Goal: Task Accomplishment & Management: Manage account settings

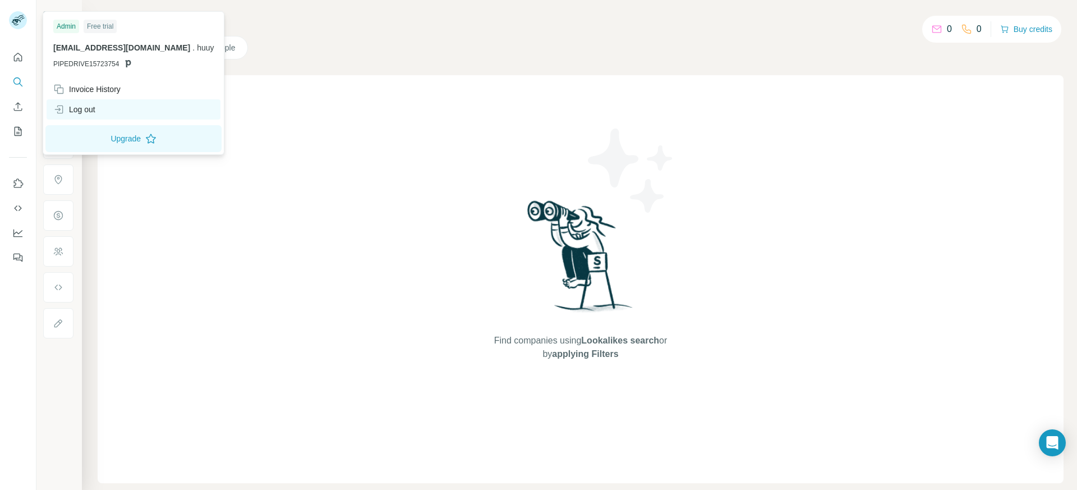
click at [115, 104] on div "Log out" at bounding box center [134, 109] width 174 height 20
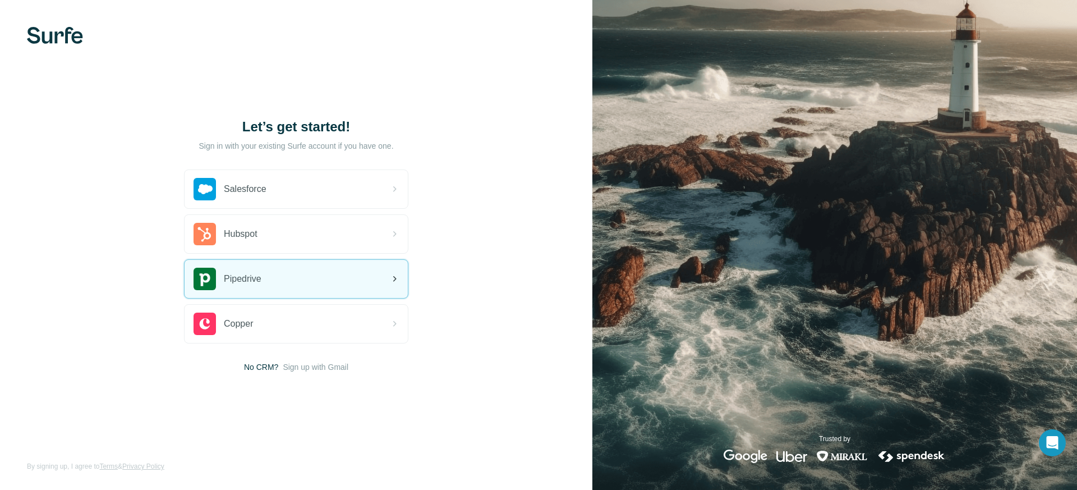
click at [274, 278] on div "Pipedrive" at bounding box center [296, 279] width 223 height 38
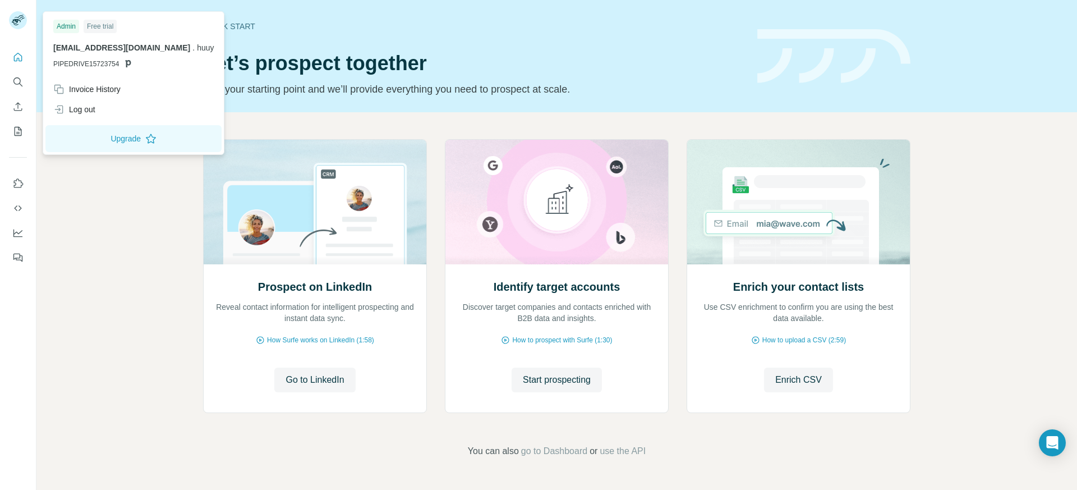
click at [19, 22] on rect at bounding box center [18, 20] width 18 height 18
click at [120, 107] on div "Log out" at bounding box center [134, 109] width 174 height 20
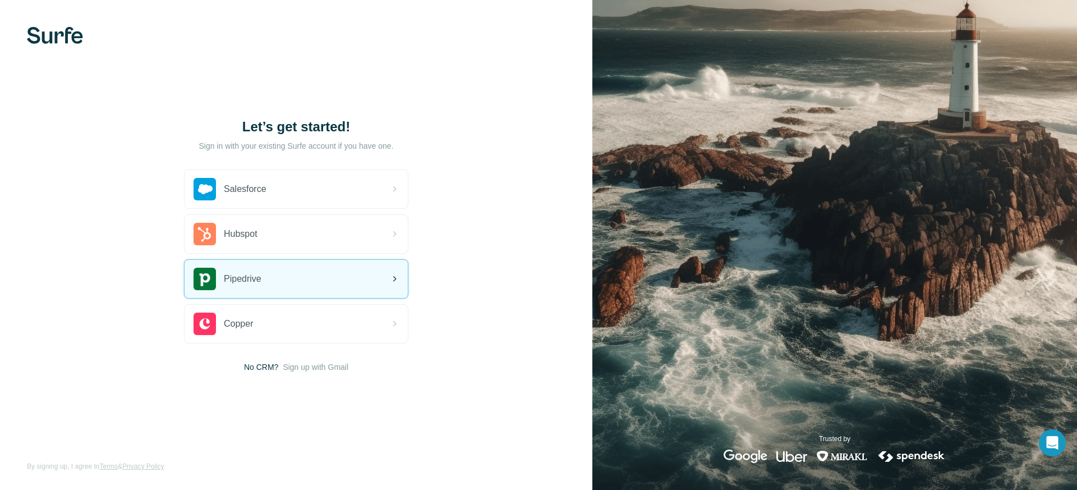
click at [278, 277] on div "Pipedrive" at bounding box center [296, 279] width 223 height 38
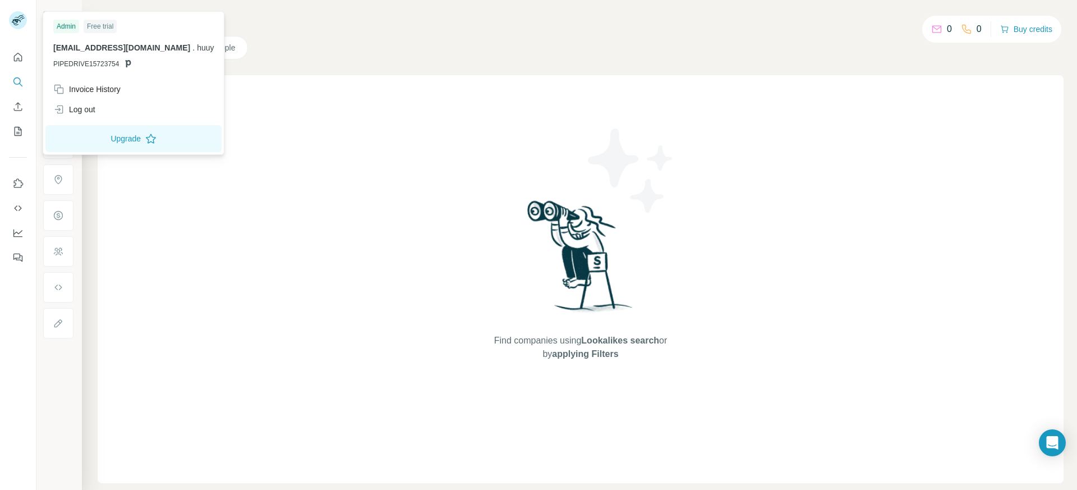
click at [20, 16] on rect at bounding box center [18, 20] width 18 height 18
click at [114, 112] on div "Log out" at bounding box center [134, 109] width 174 height 20
click at [99, 107] on div "Log out" at bounding box center [134, 109] width 174 height 20
click at [93, 106] on div "Log out" at bounding box center [74, 109] width 42 height 11
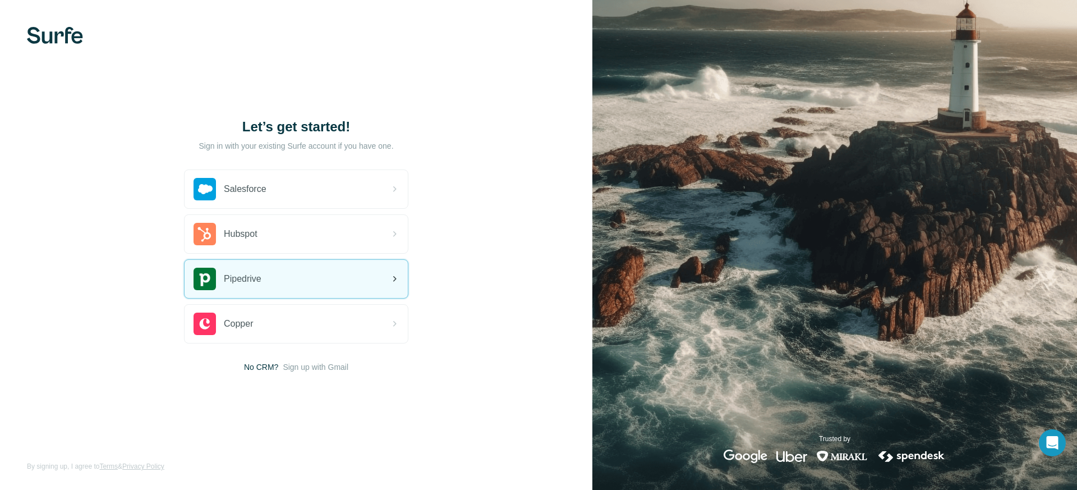
click at [252, 271] on div "Pipedrive" at bounding box center [228, 279] width 68 height 22
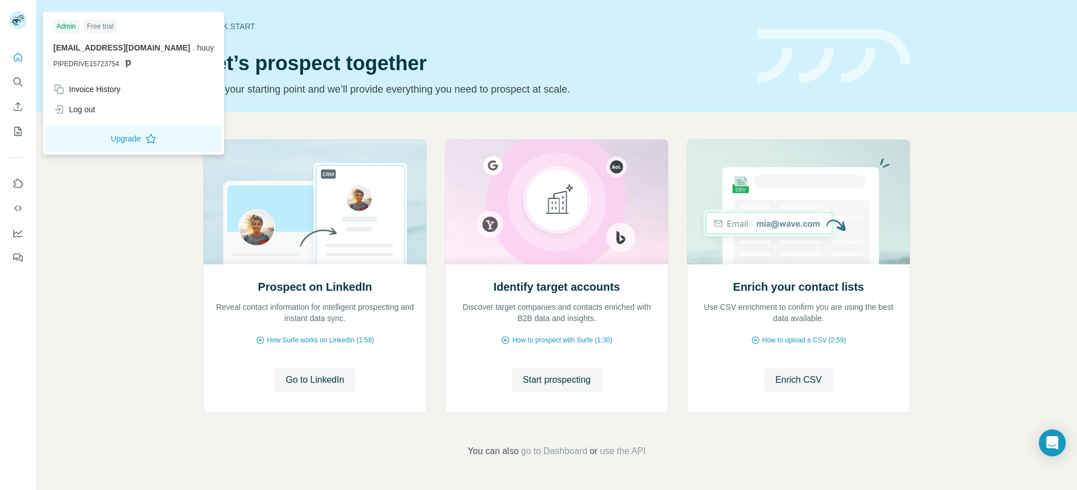
click at [17, 25] on icon at bounding box center [16, 22] width 9 height 6
click at [107, 113] on div "Log out" at bounding box center [134, 109] width 174 height 20
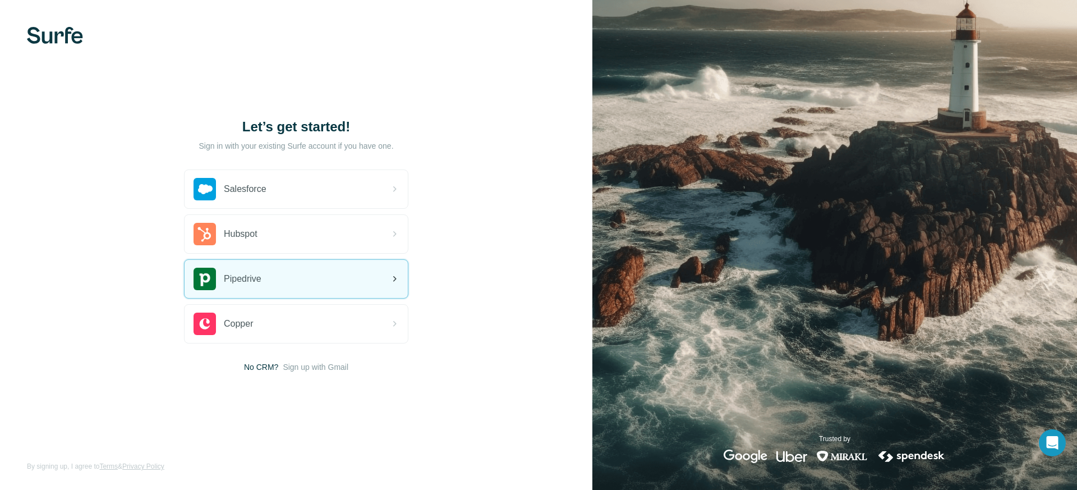
click at [307, 267] on div "Pipedrive" at bounding box center [296, 279] width 223 height 38
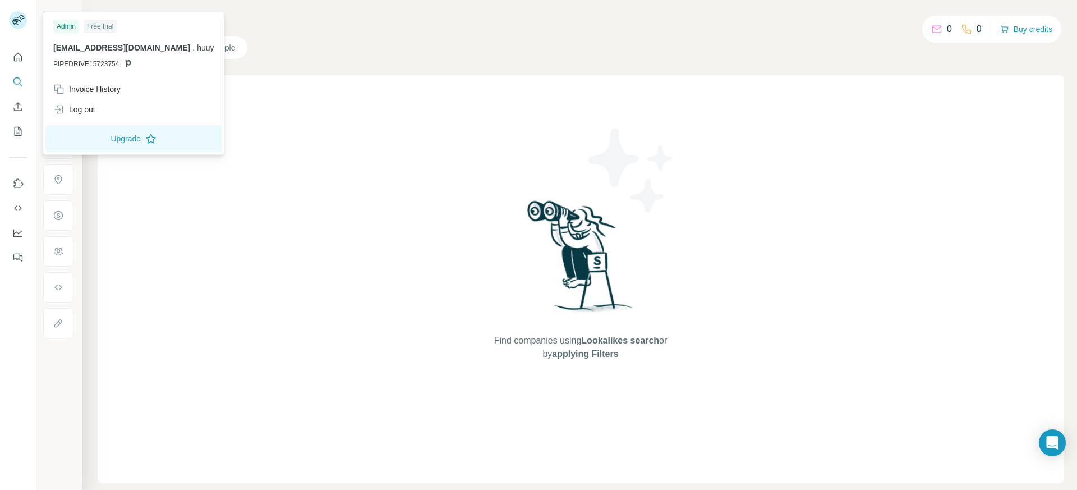
click at [20, 19] on icon at bounding box center [21, 17] width 6 height 3
click at [103, 106] on div "Log out" at bounding box center [134, 109] width 174 height 20
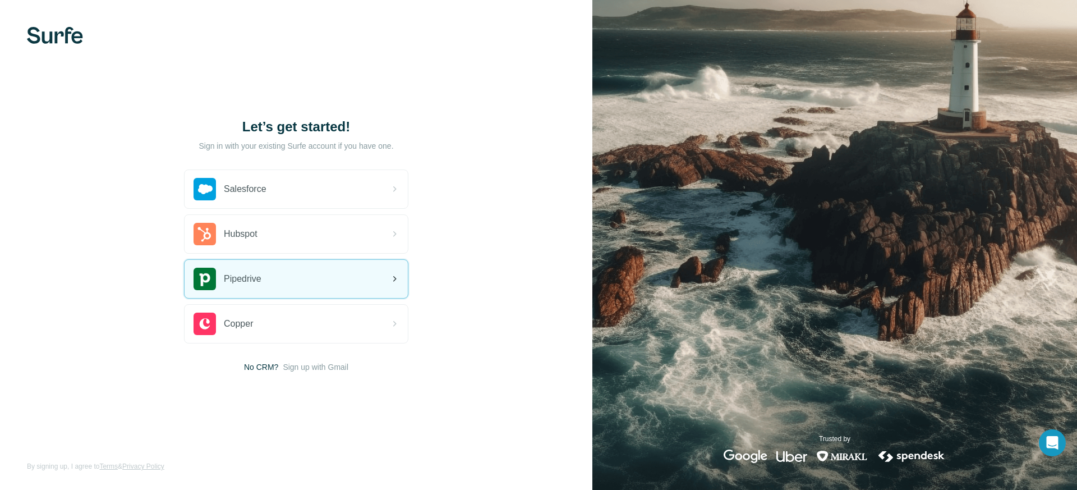
click at [278, 273] on div "Pipedrive" at bounding box center [296, 279] width 223 height 38
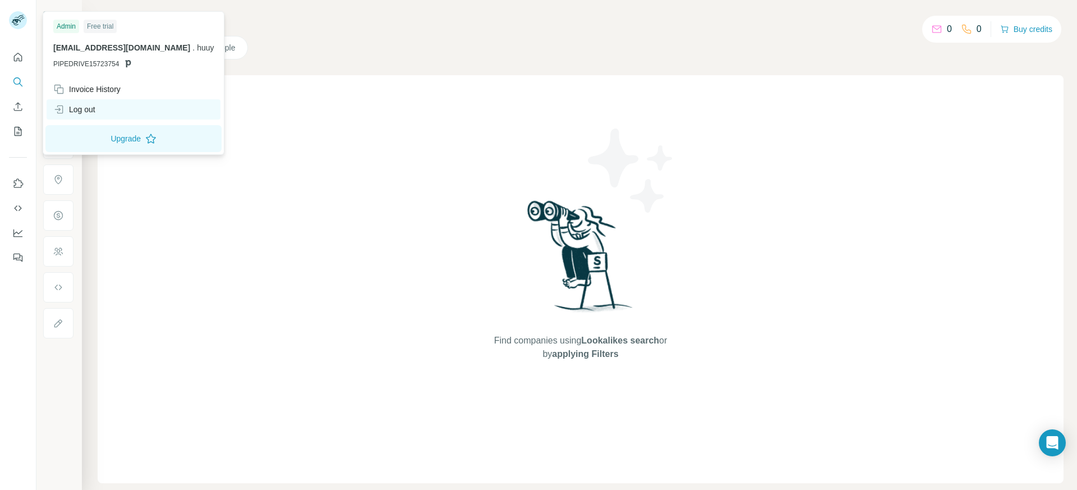
click at [97, 103] on div "Log out" at bounding box center [134, 109] width 174 height 20
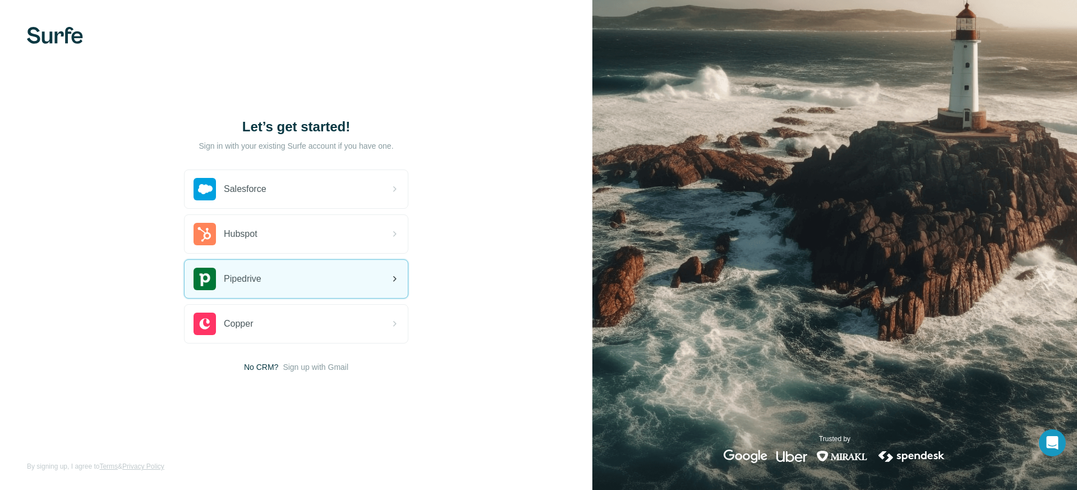
click at [264, 277] on div "Pipedrive" at bounding box center [296, 279] width 223 height 38
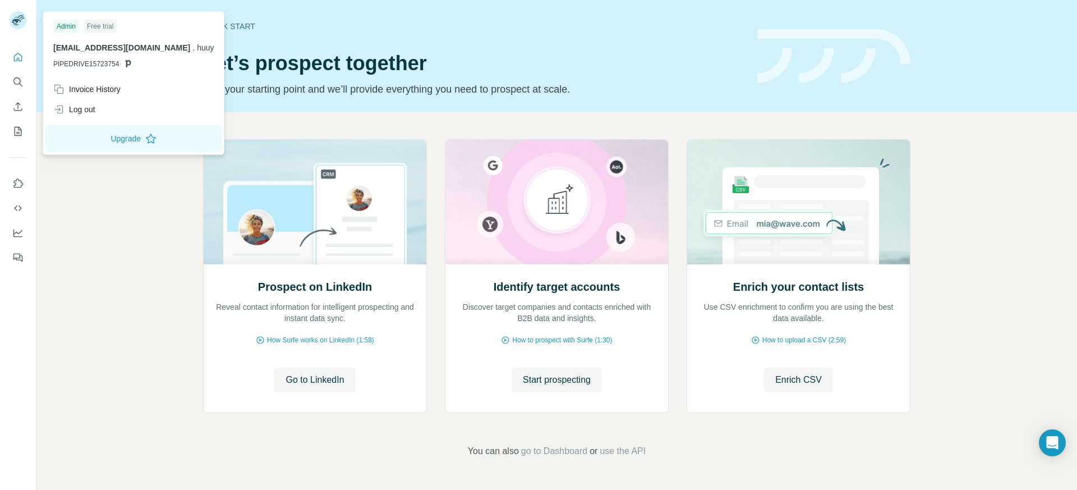
click at [21, 16] on rect at bounding box center [18, 20] width 18 height 18
click at [103, 104] on div "Log out" at bounding box center [134, 109] width 174 height 20
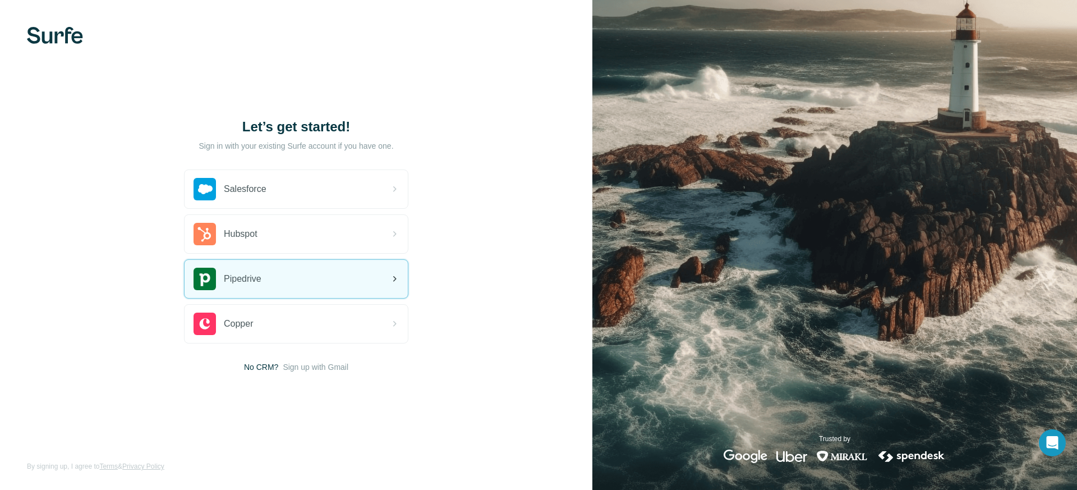
click at [272, 272] on div "Pipedrive" at bounding box center [296, 279] width 223 height 38
click at [313, 279] on div "Pipedrive" at bounding box center [296, 279] width 223 height 38
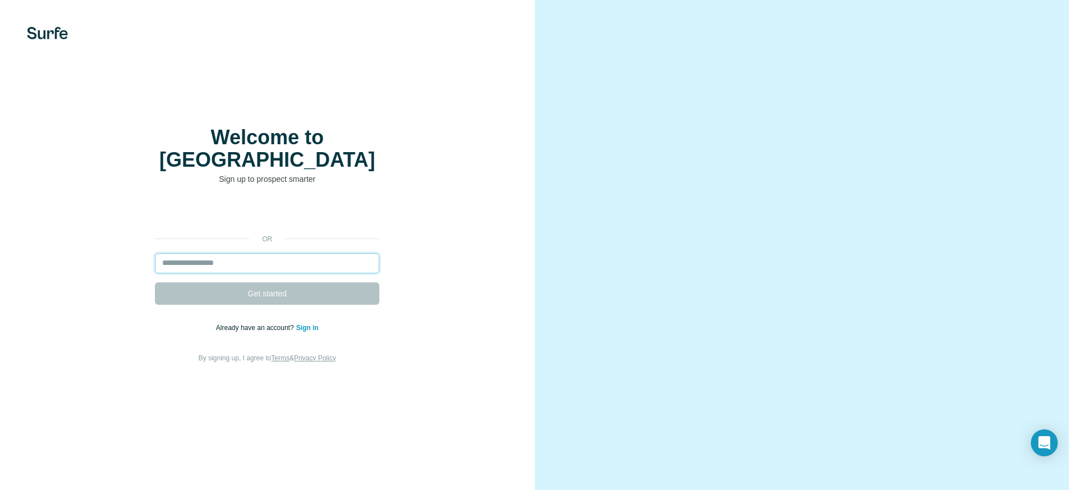
click at [283, 256] on input "email" at bounding box center [267, 263] width 224 height 20
click at [313, 325] on link "Sign in" at bounding box center [307, 328] width 22 height 8
click at [277, 256] on input "email" at bounding box center [267, 263] width 224 height 20
click at [278, 258] on input "email" at bounding box center [267, 263] width 224 height 20
paste input "**********"
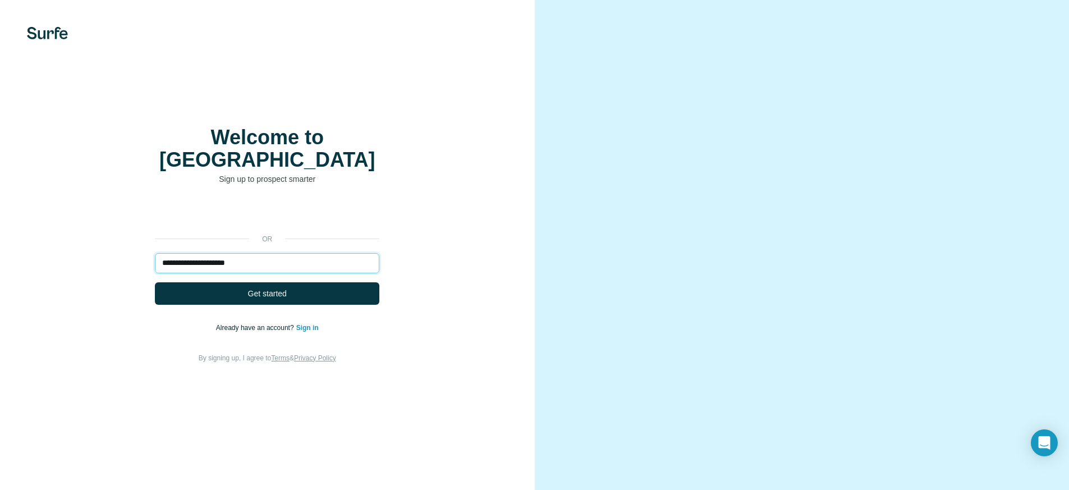
type input "**********"
click at [308, 326] on link "Sign in" at bounding box center [307, 328] width 22 height 8
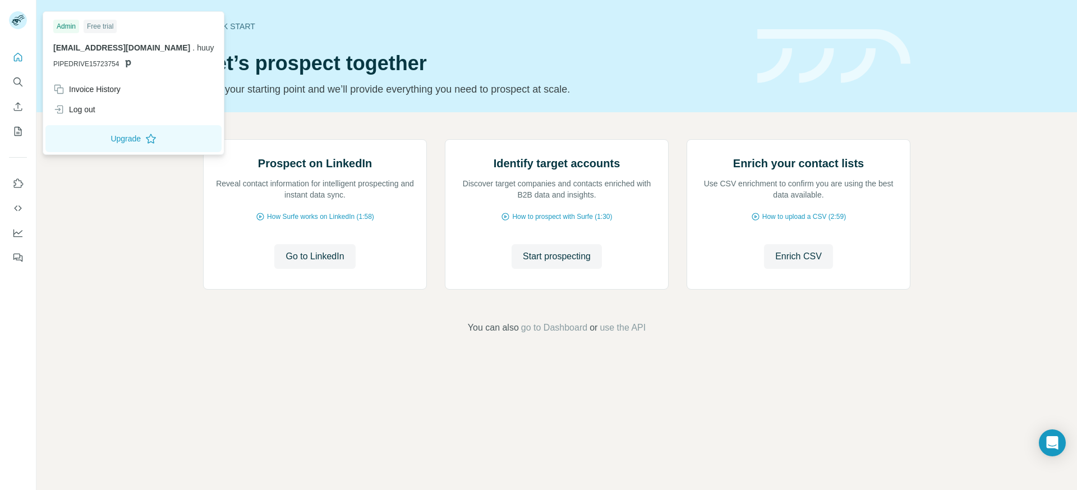
click at [18, 17] on icon at bounding box center [19, 16] width 10 height 3
click at [98, 102] on div "Log out" at bounding box center [134, 109] width 174 height 20
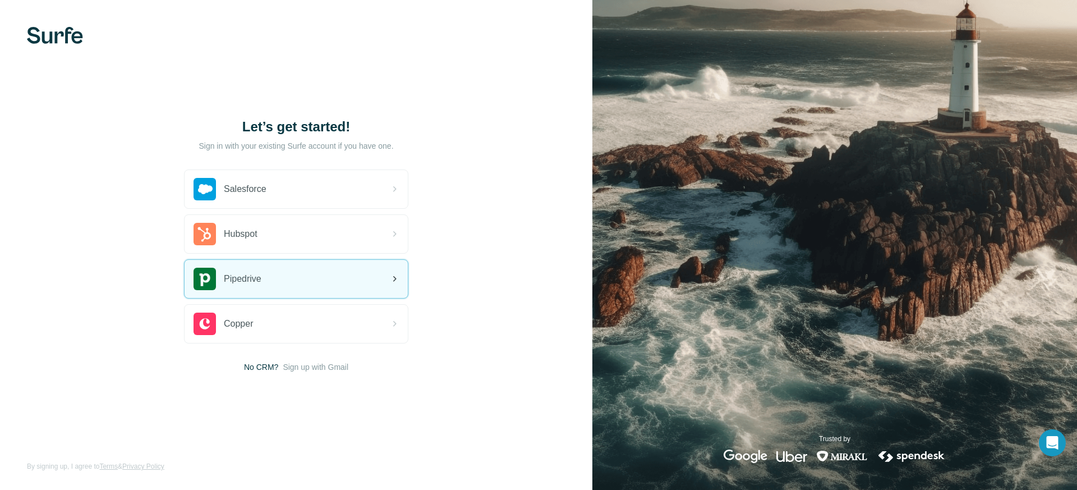
click at [306, 270] on div "Pipedrive" at bounding box center [296, 279] width 223 height 38
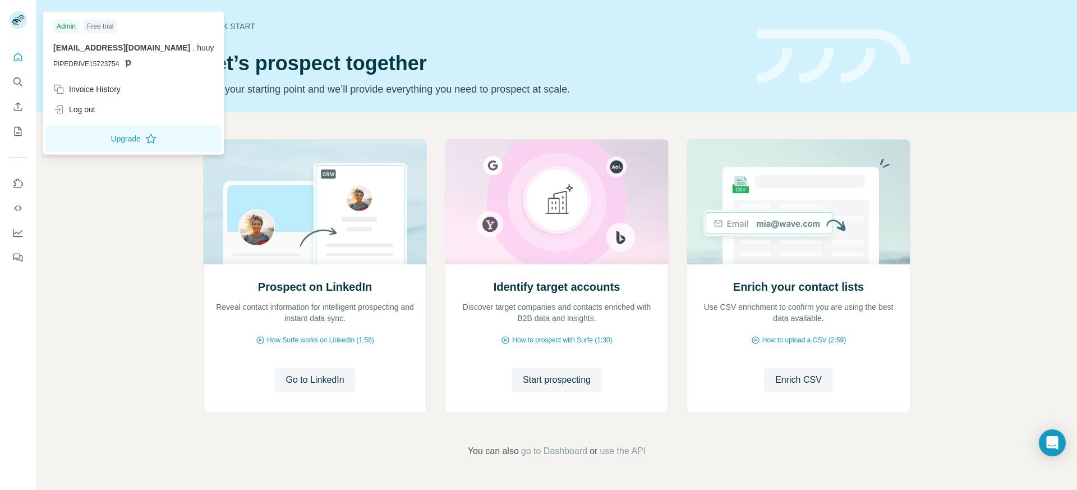
click at [12, 20] on rect at bounding box center [18, 20] width 18 height 18
click at [110, 103] on div "Log out" at bounding box center [134, 109] width 174 height 20
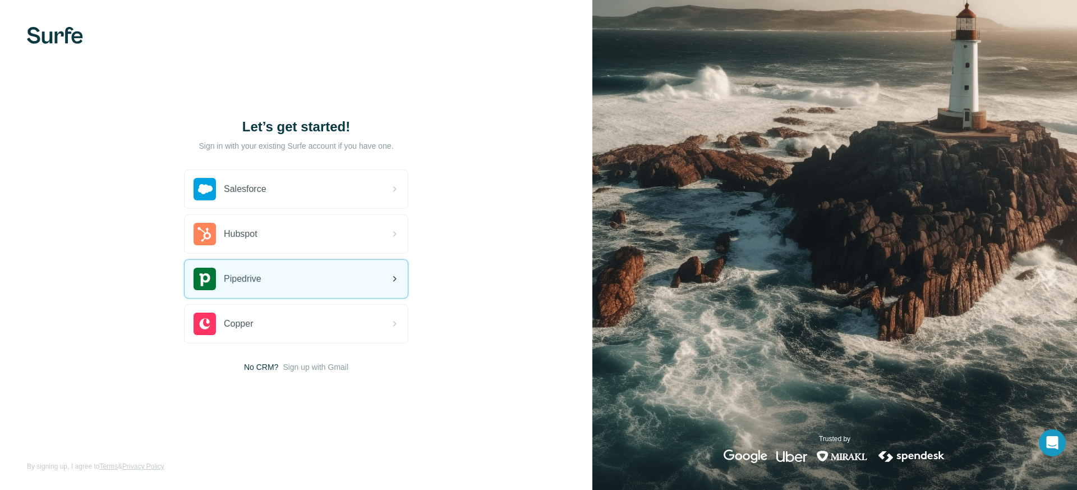
click at [319, 271] on div "Pipedrive" at bounding box center [296, 279] width 223 height 38
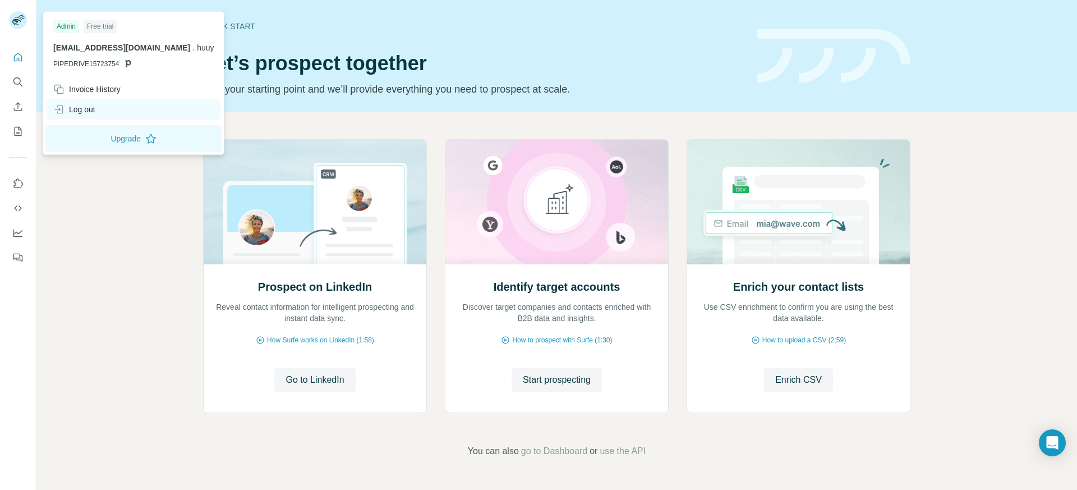
click at [114, 106] on div "Log out" at bounding box center [134, 109] width 174 height 20
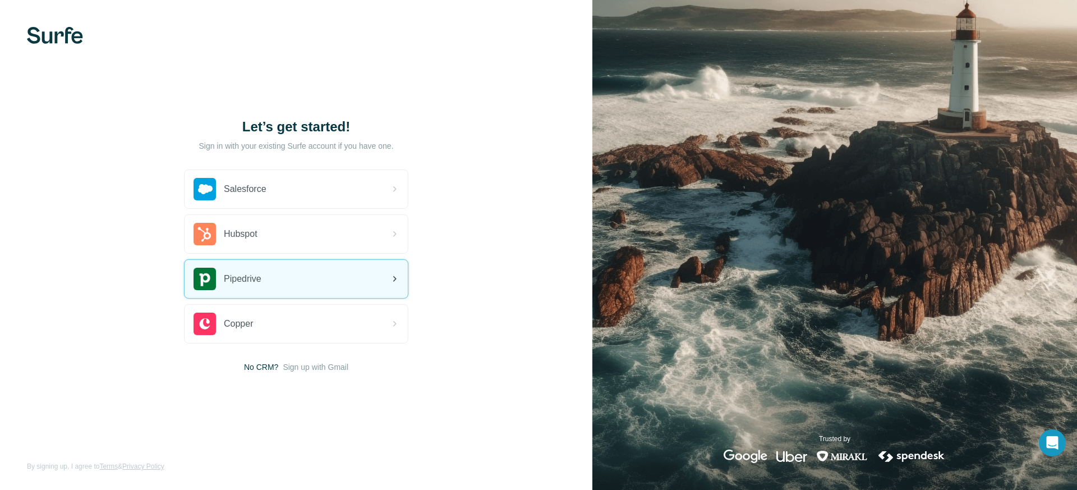
click at [319, 271] on div "Pipedrive" at bounding box center [296, 279] width 223 height 38
click at [248, 281] on span "Pipedrive" at bounding box center [243, 278] width 38 height 13
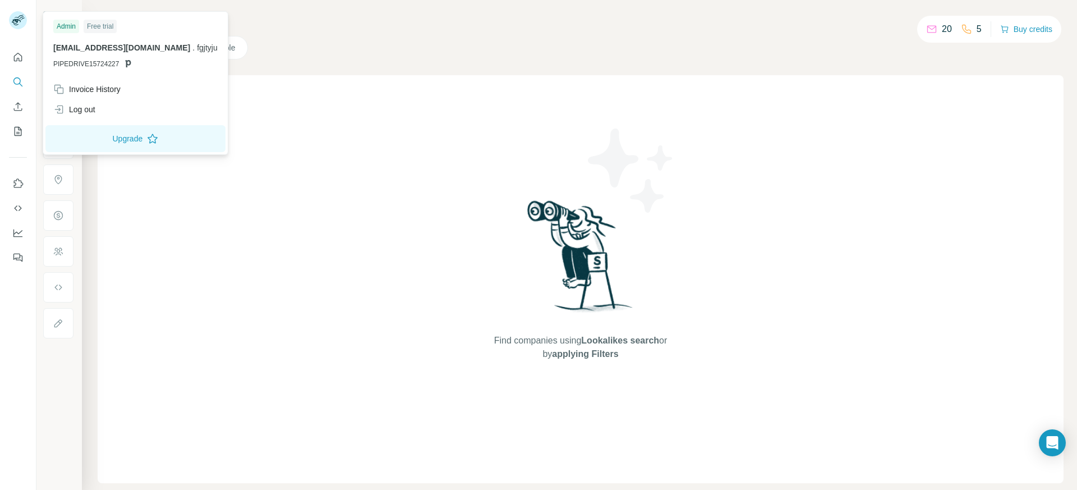
click at [16, 25] on icon at bounding box center [16, 22] width 9 height 6
click at [370, 186] on div "Find companies using Lookalikes search or by applying Filters" at bounding box center [581, 279] width 966 height 408
click at [21, 22] on rect at bounding box center [18, 20] width 18 height 18
click at [79, 109] on div "Log out" at bounding box center [74, 109] width 42 height 11
